Goal: Register for event/course

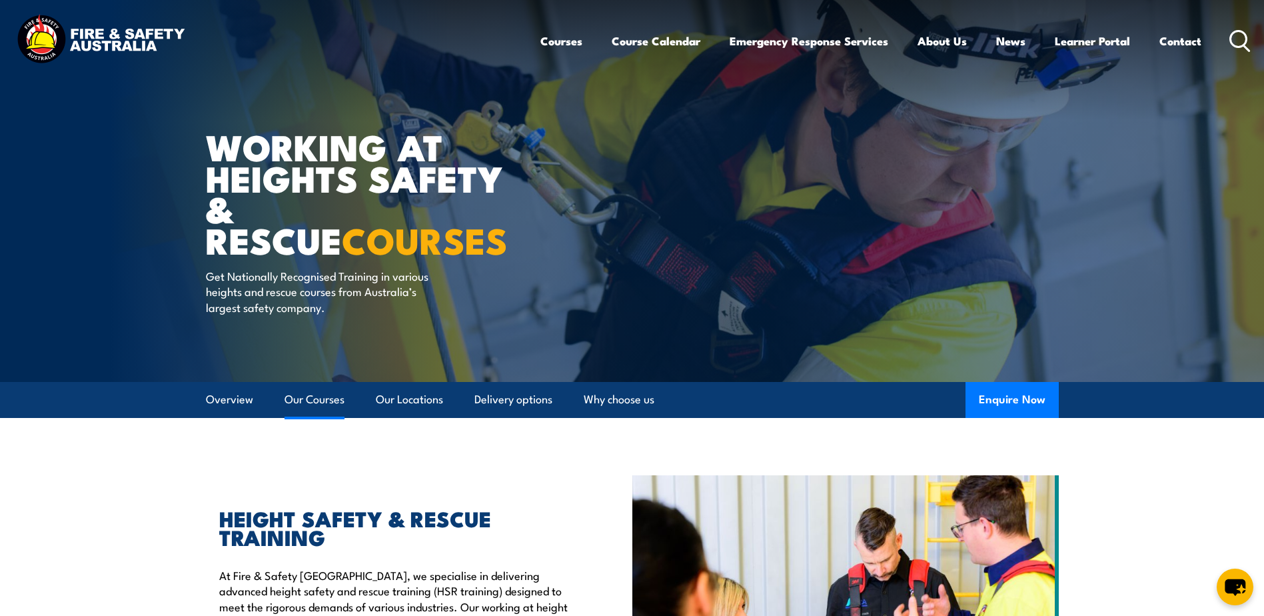
drag, startPoint x: 301, startPoint y: 402, endPoint x: 311, endPoint y: 397, distance: 11.3
click at [301, 402] on link "Our Courses" at bounding box center [315, 399] width 60 height 35
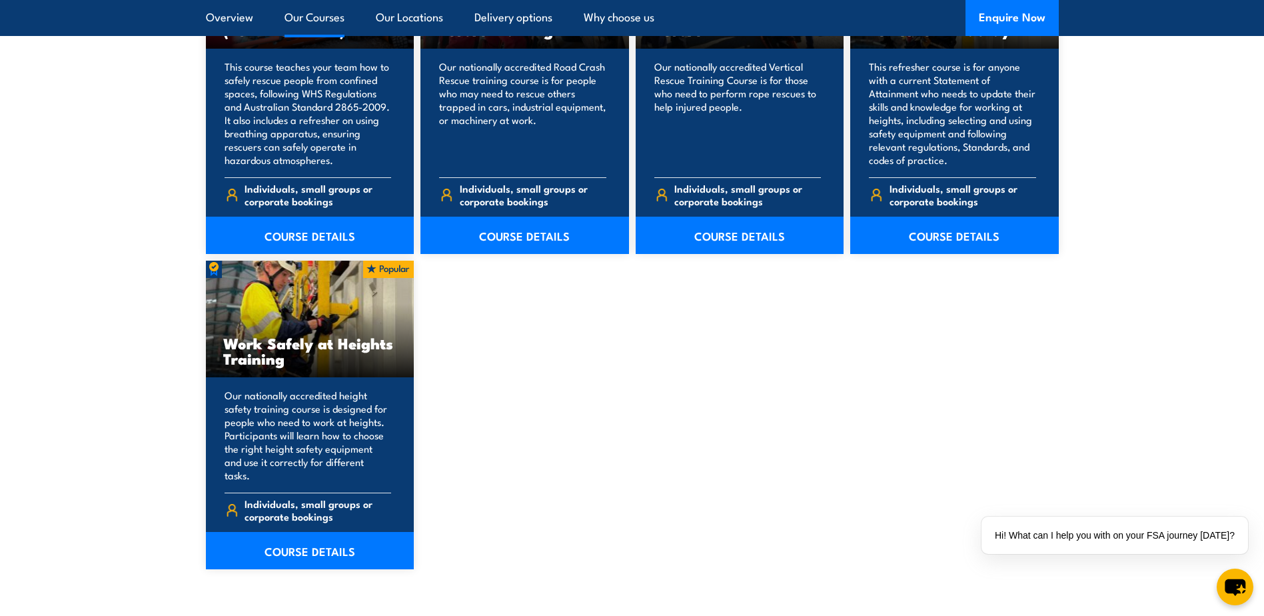
scroll to position [1677, 0]
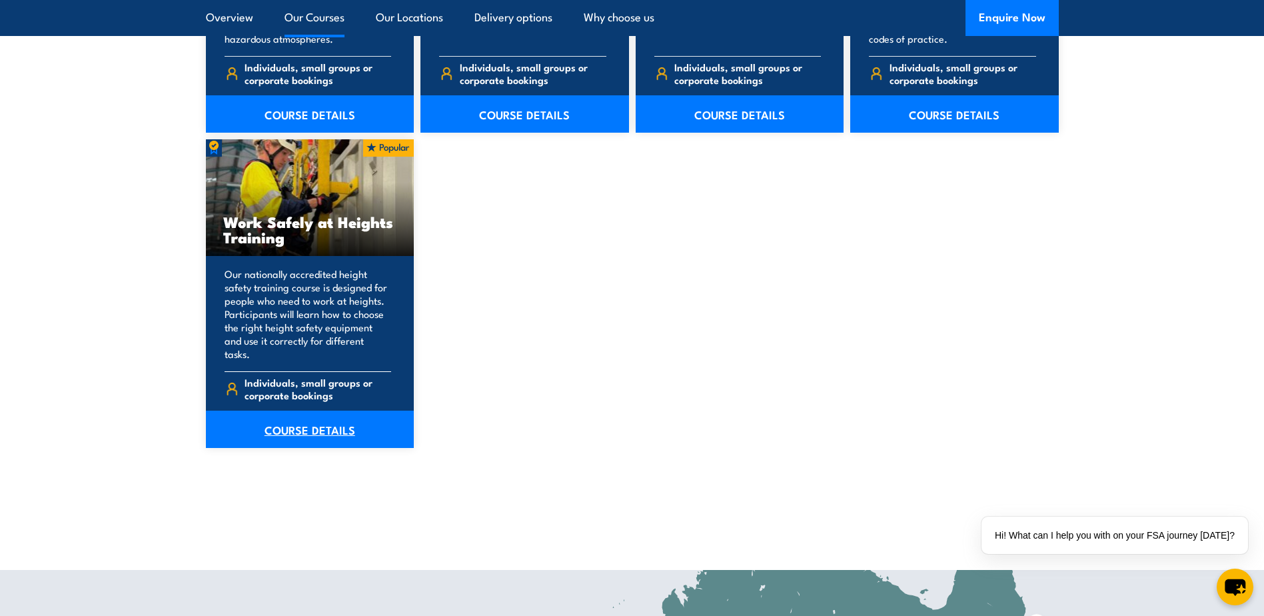
click at [313, 417] on link "COURSE DETAILS" at bounding box center [310, 429] width 209 height 37
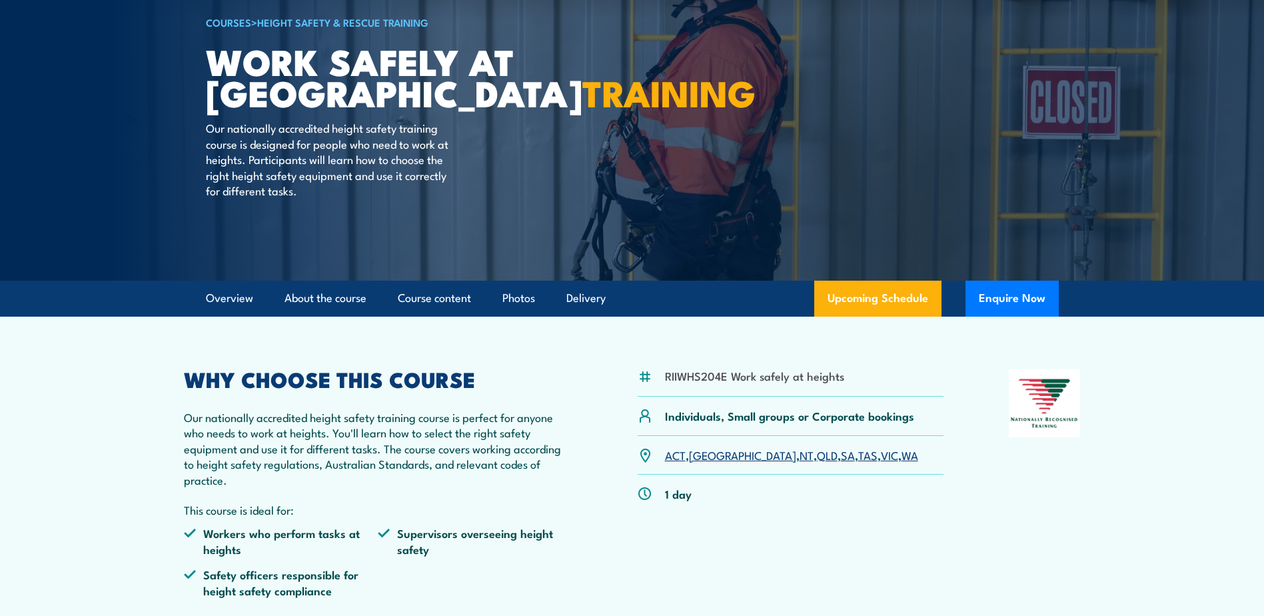
scroll to position [200, 0]
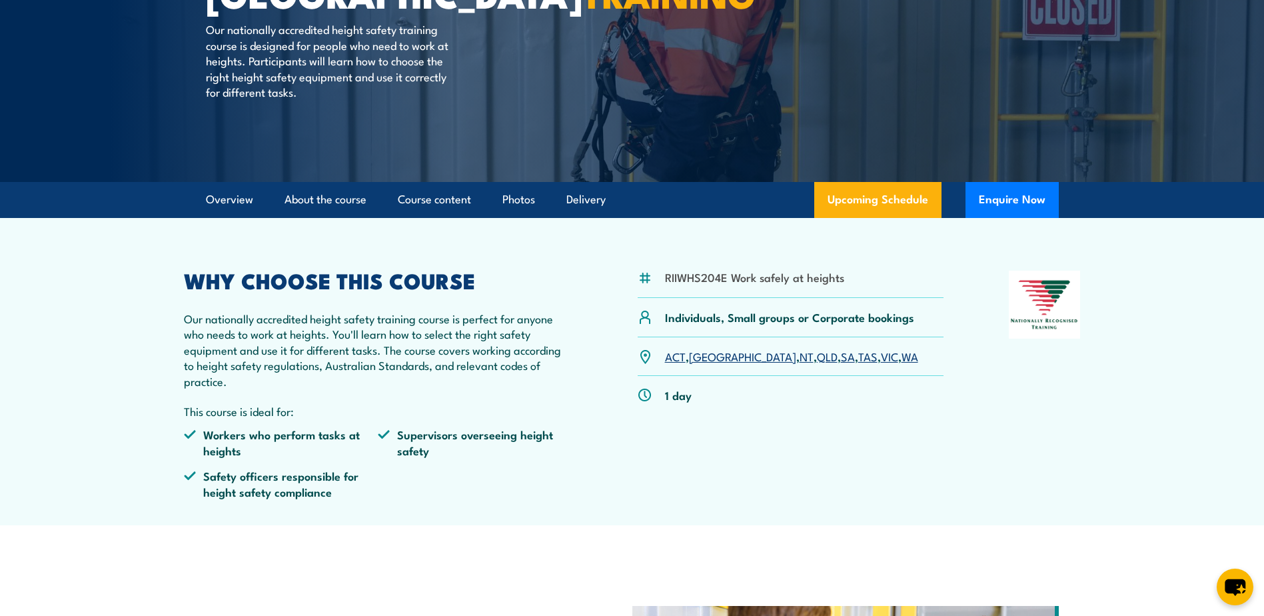
click at [902, 361] on link "WA" at bounding box center [910, 356] width 17 height 16
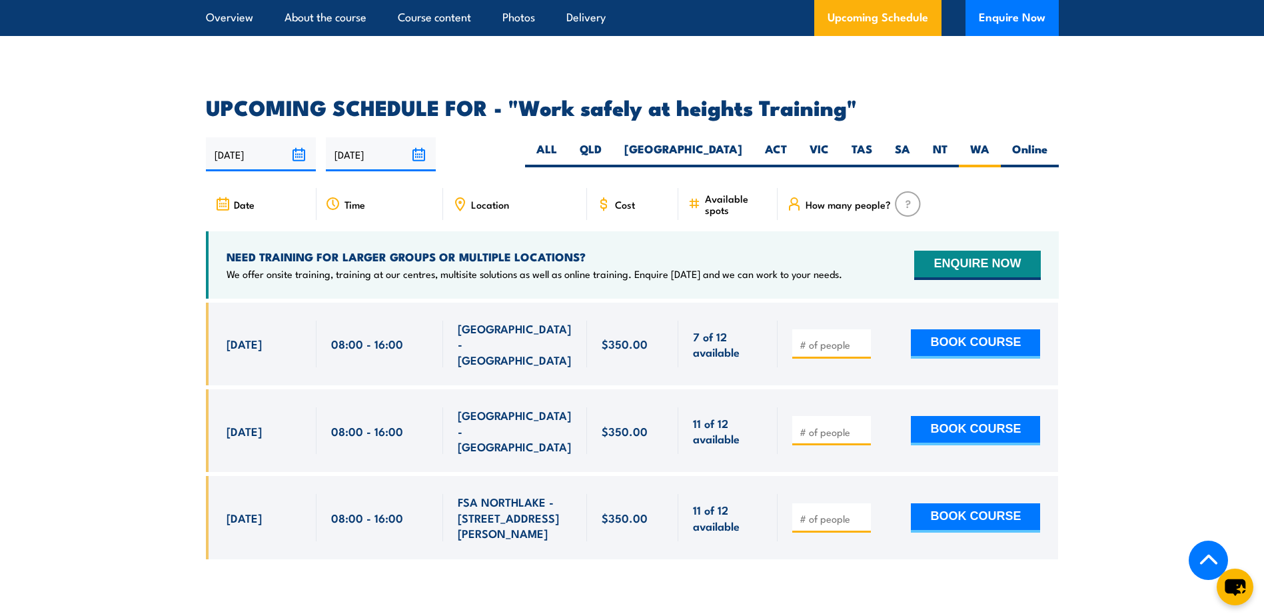
scroll to position [1921, 0]
